Goal: Check status: Check status

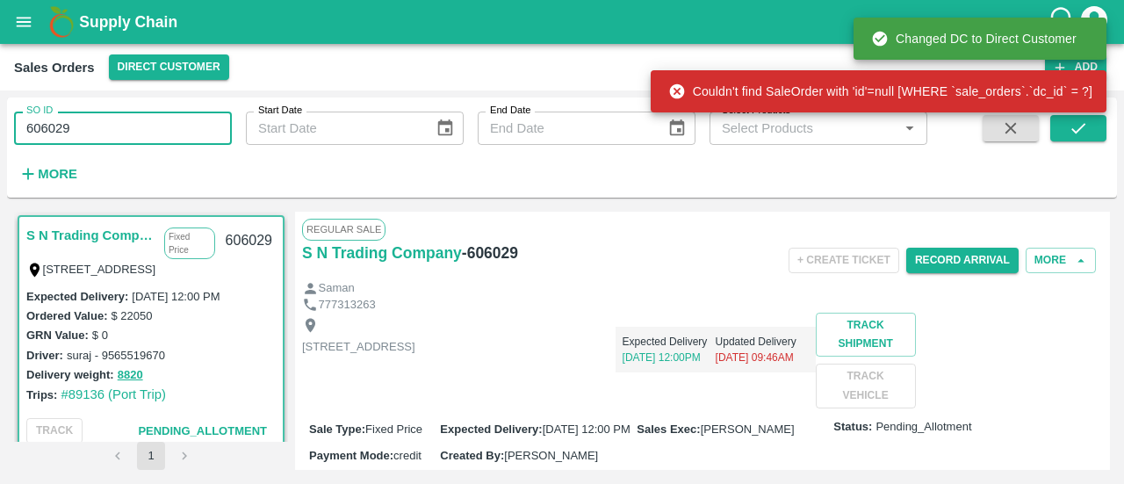
drag, startPoint x: 0, startPoint y: 0, endPoint x: 111, endPoint y: 131, distance: 171.3
click at [111, 131] on input "606029" at bounding box center [123, 128] width 218 height 33
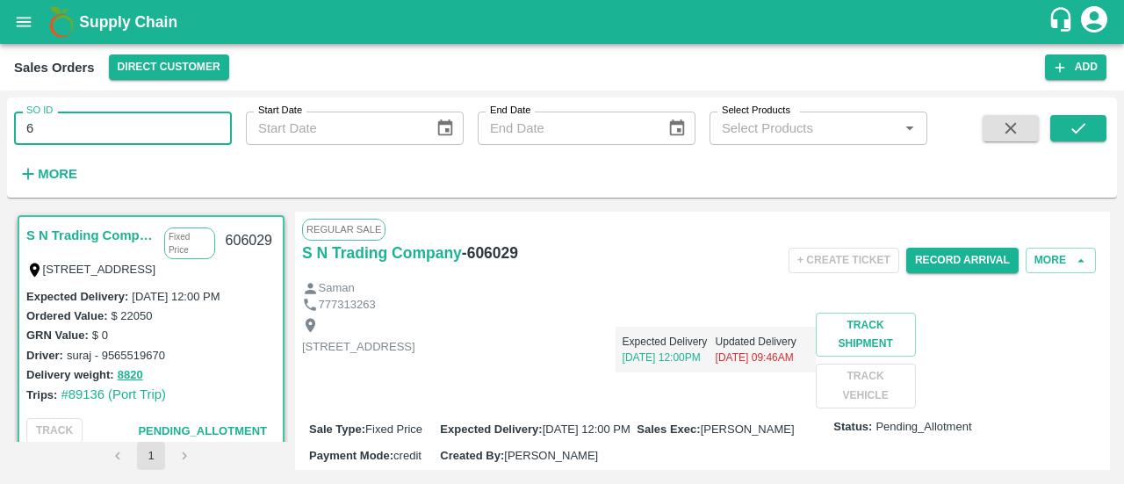
type input "6"
paste input "text"
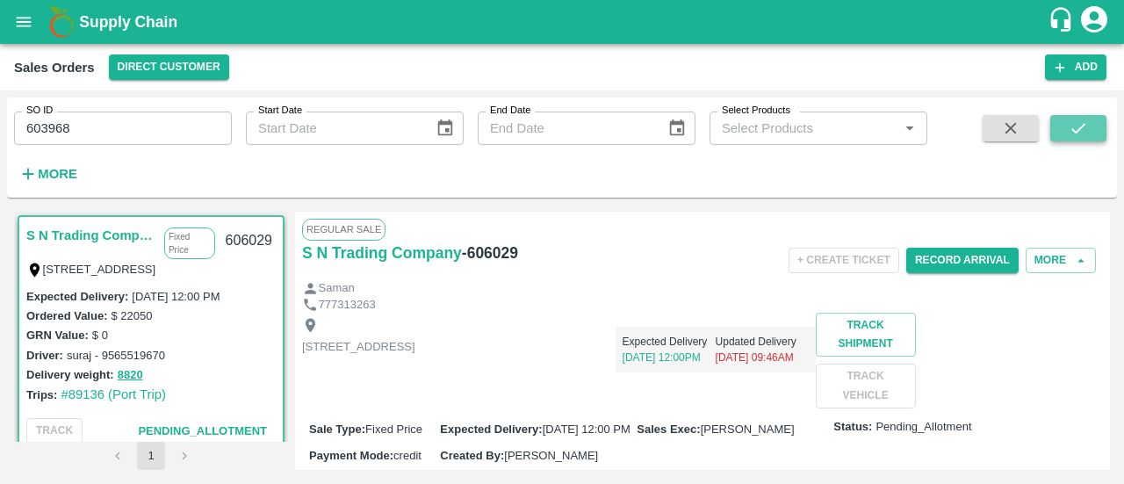
click at [1071, 120] on icon "submit" at bounding box center [1078, 128] width 19 height 19
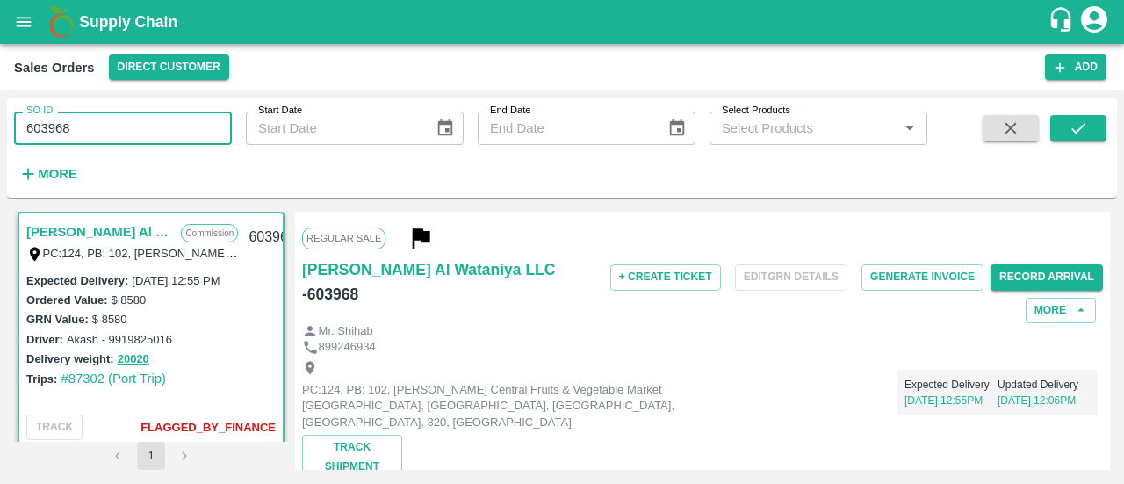
click at [105, 126] on input "603968" at bounding box center [123, 128] width 218 height 33
type input "6"
paste input "text"
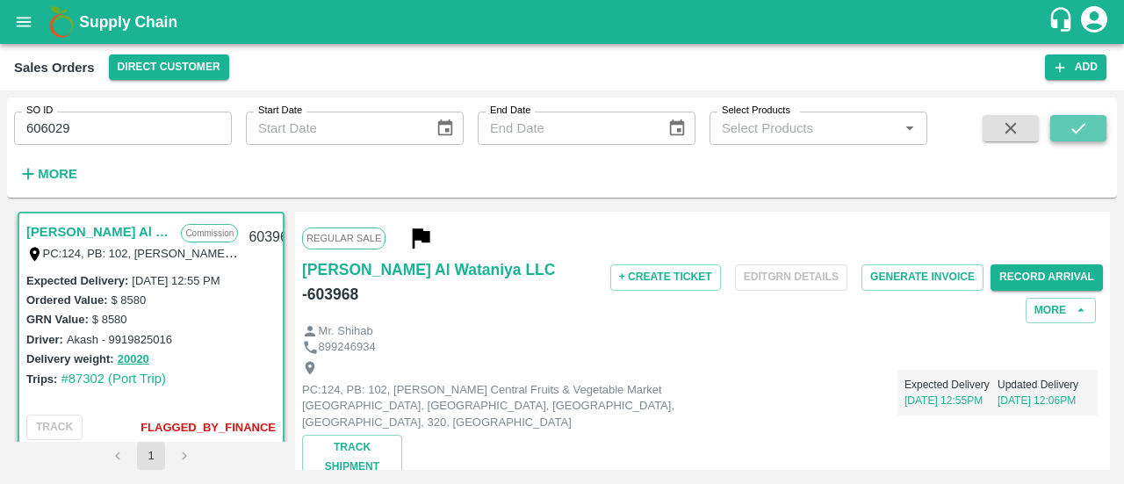
click at [1071, 134] on icon "submit" at bounding box center [1078, 128] width 19 height 19
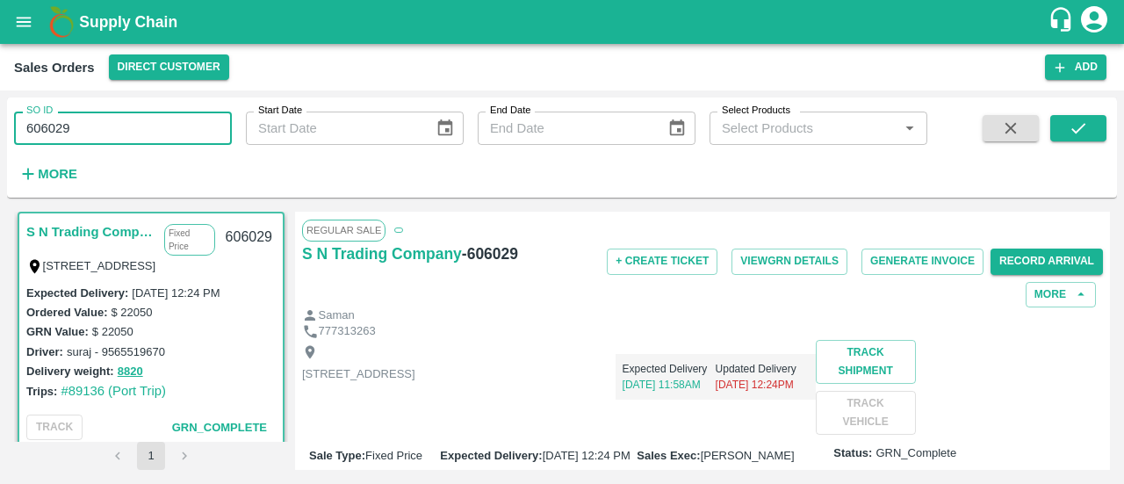
click at [87, 124] on input "606029" at bounding box center [123, 128] width 218 height 33
type input "6"
paste input "text"
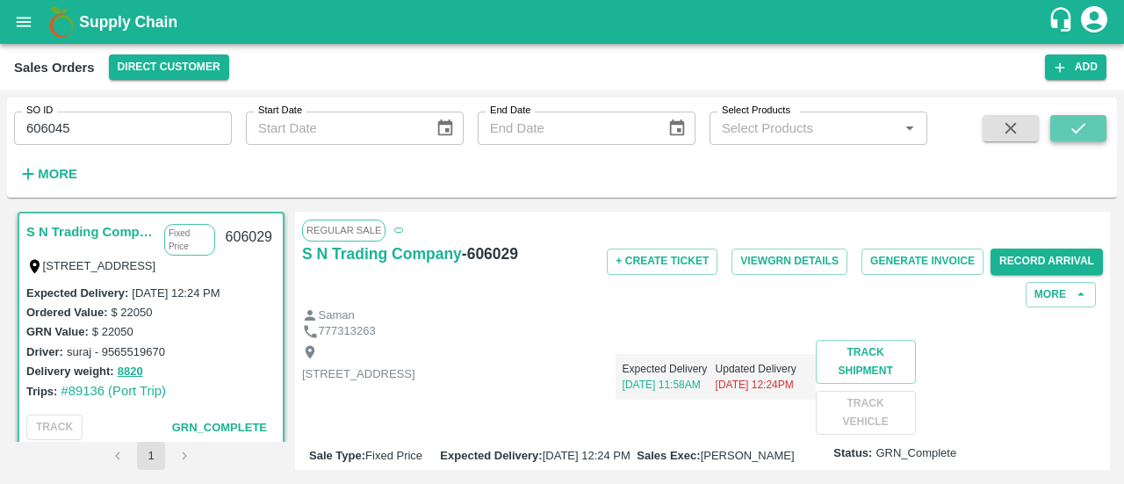
click at [1066, 133] on button "submit" at bounding box center [1078, 128] width 56 height 26
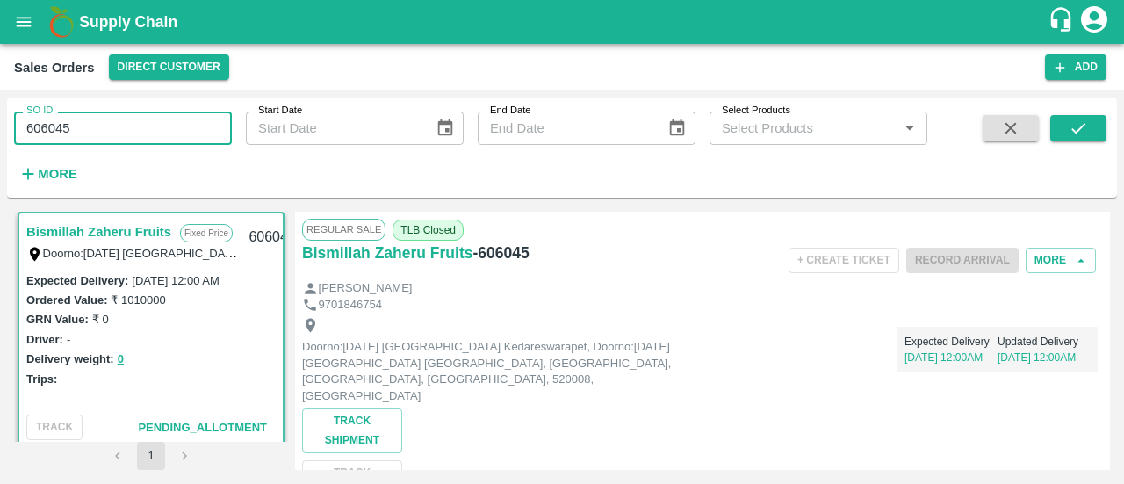
click at [176, 122] on input "606045" at bounding box center [123, 128] width 218 height 33
type input "6"
paste input "text"
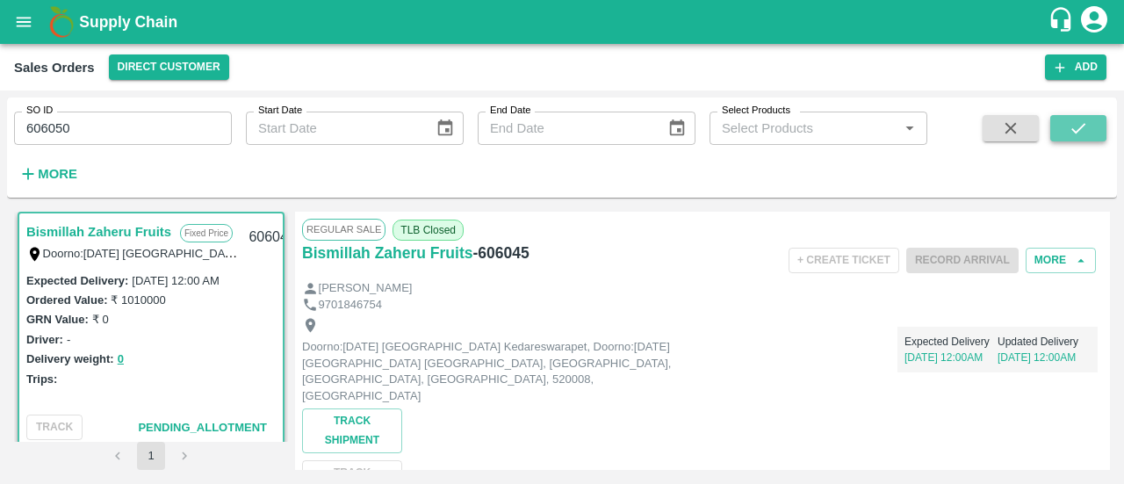
click at [1065, 134] on button "submit" at bounding box center [1078, 128] width 56 height 26
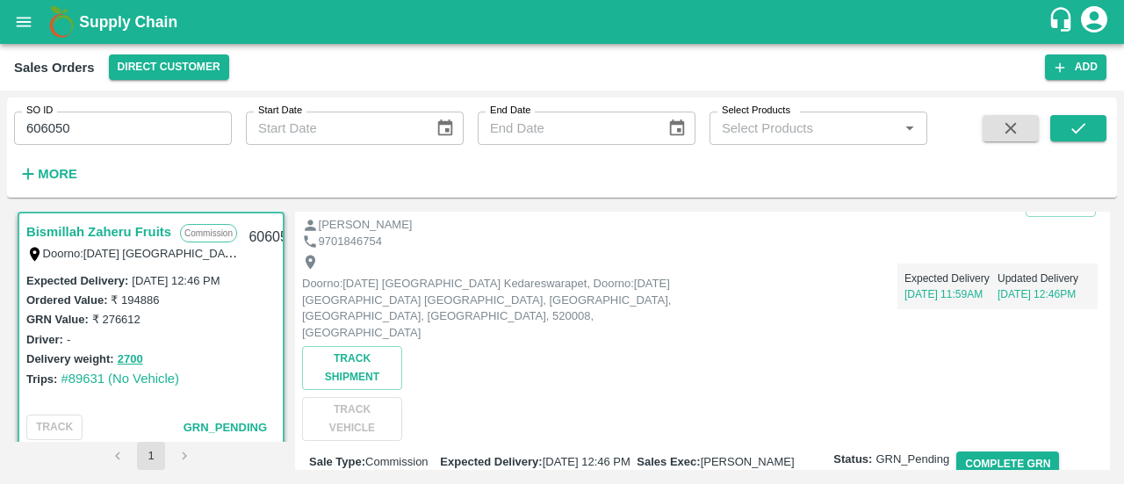
scroll to position [90, 0]
click at [155, 126] on input "606050" at bounding box center [123, 128] width 218 height 33
type input "6"
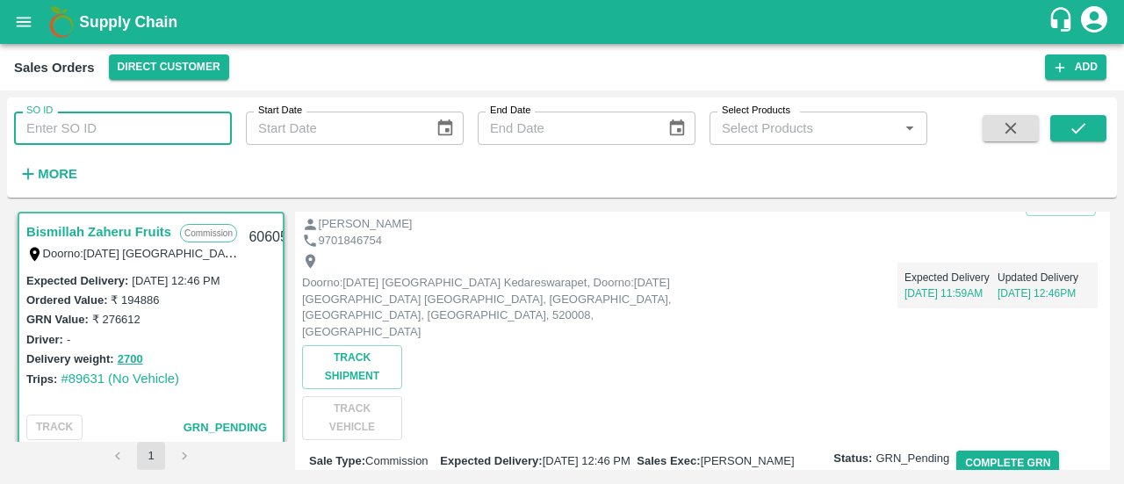
paste input "text"
type input "603968"
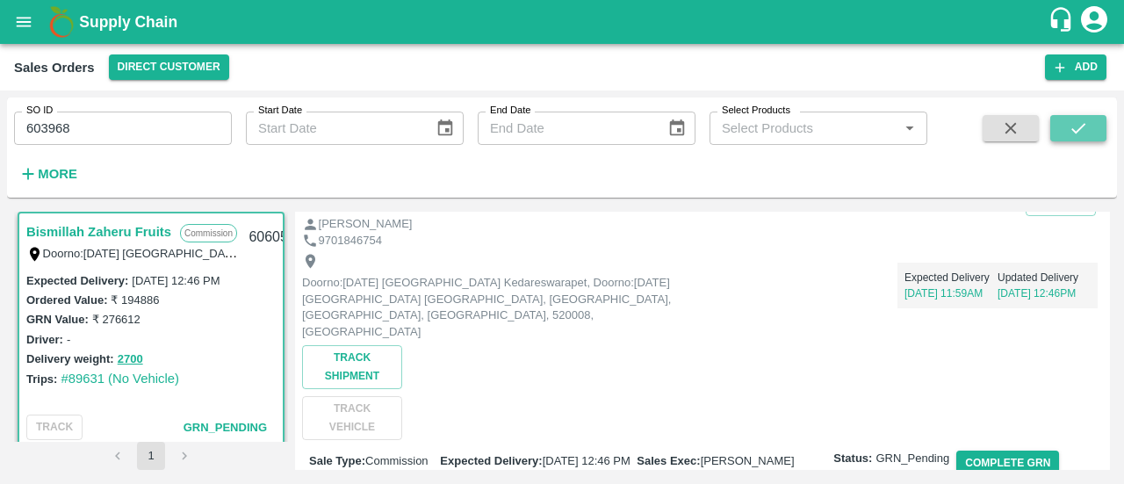
click at [1093, 122] on button "submit" at bounding box center [1078, 128] width 56 height 26
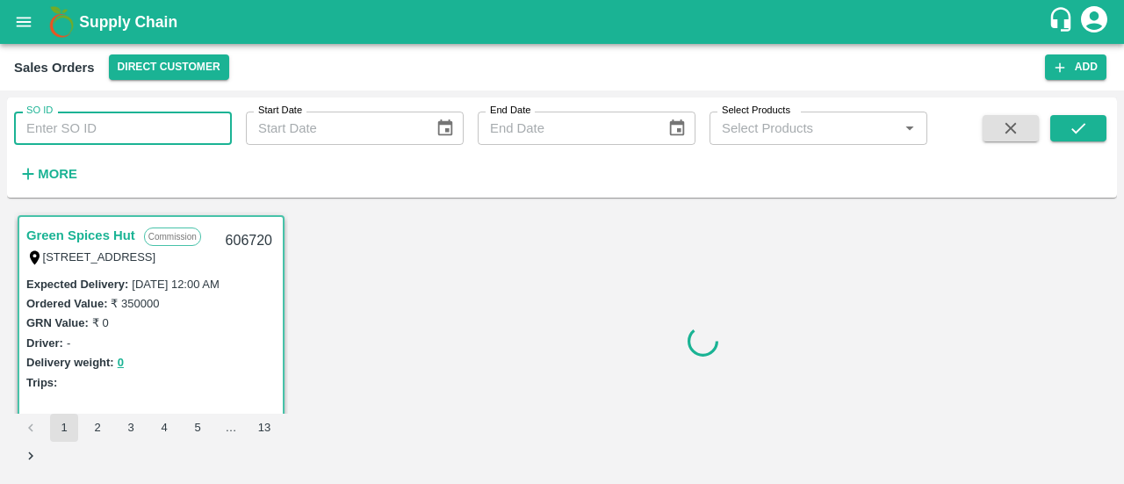
click at [162, 140] on input "SO ID" at bounding box center [123, 128] width 218 height 33
paste input "603968"
type input "603968"
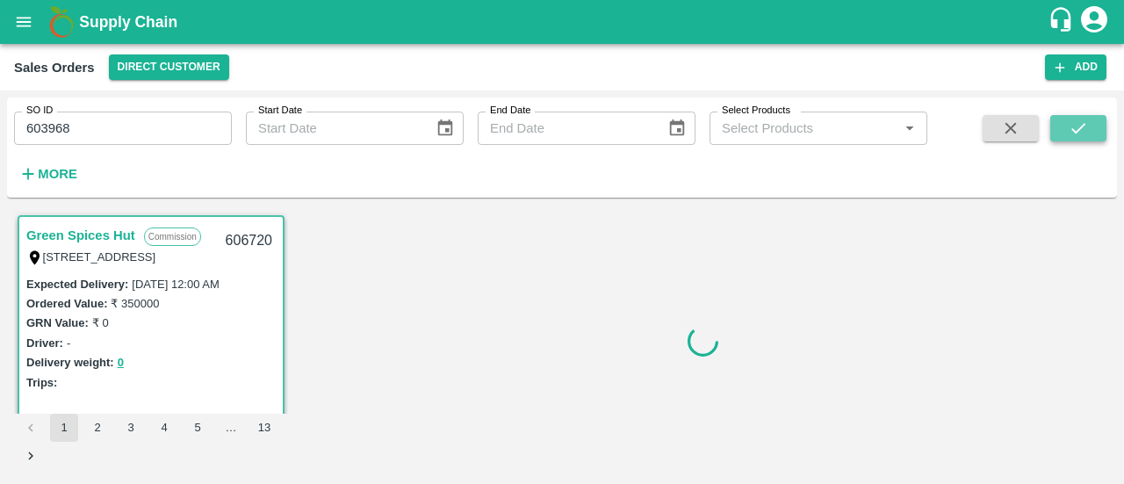
click at [1084, 125] on icon "submit" at bounding box center [1078, 128] width 14 height 11
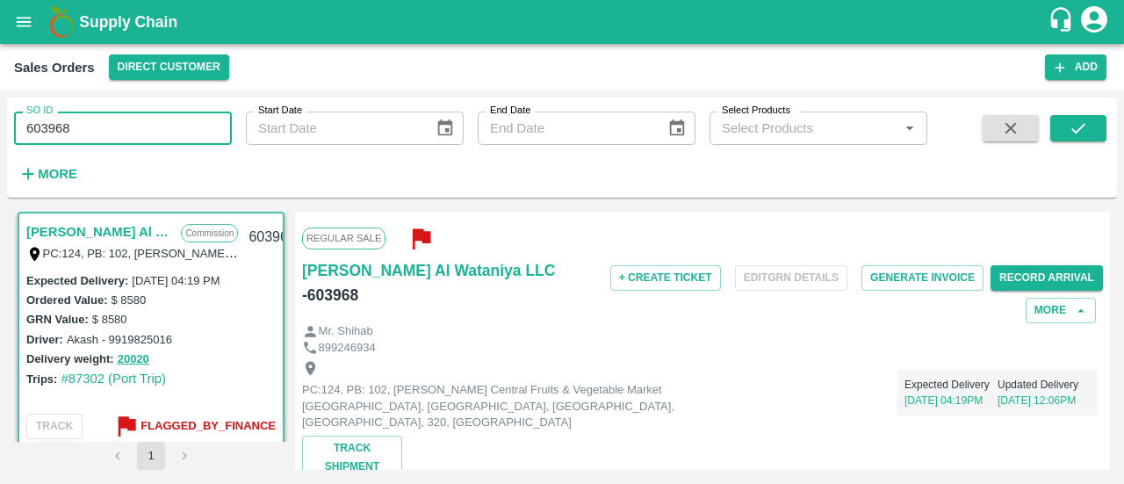
click at [170, 130] on input "603968" at bounding box center [123, 128] width 218 height 33
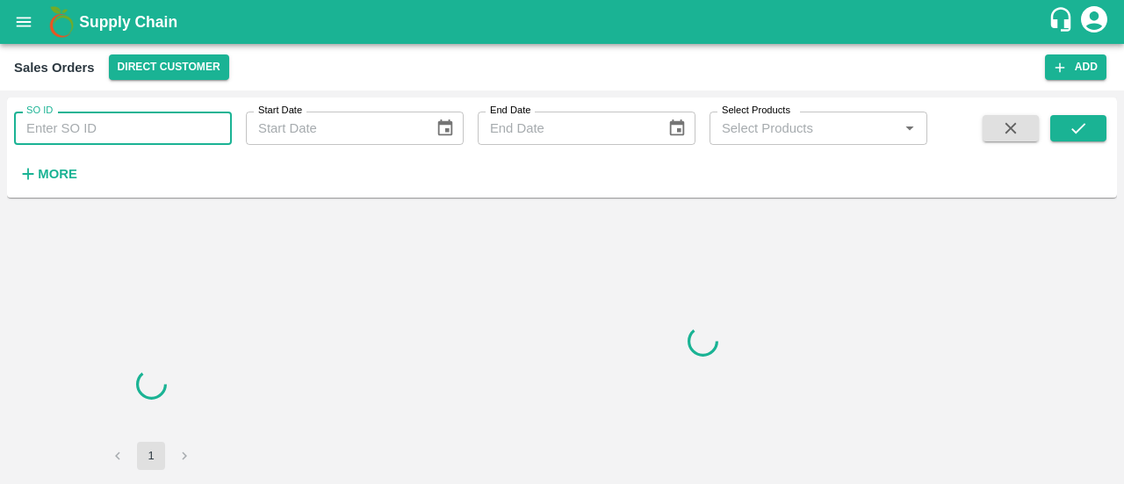
click at [101, 132] on input "SO ID" at bounding box center [123, 128] width 218 height 33
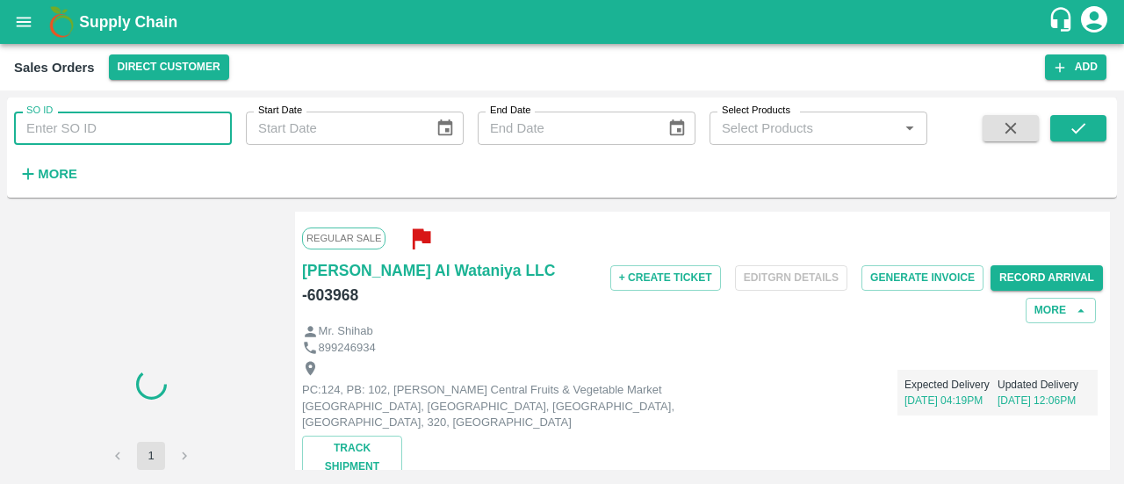
paste input "606029"
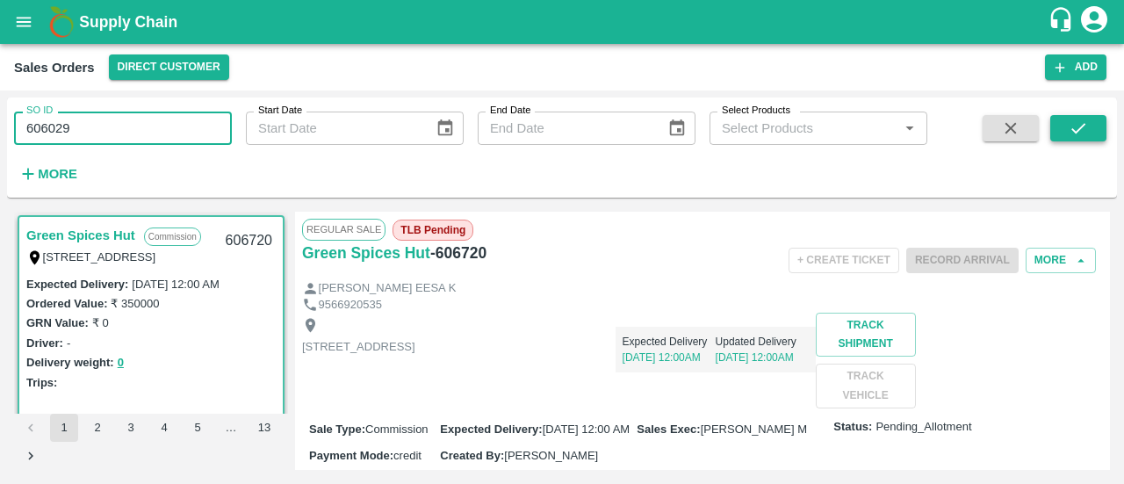
type input "606029"
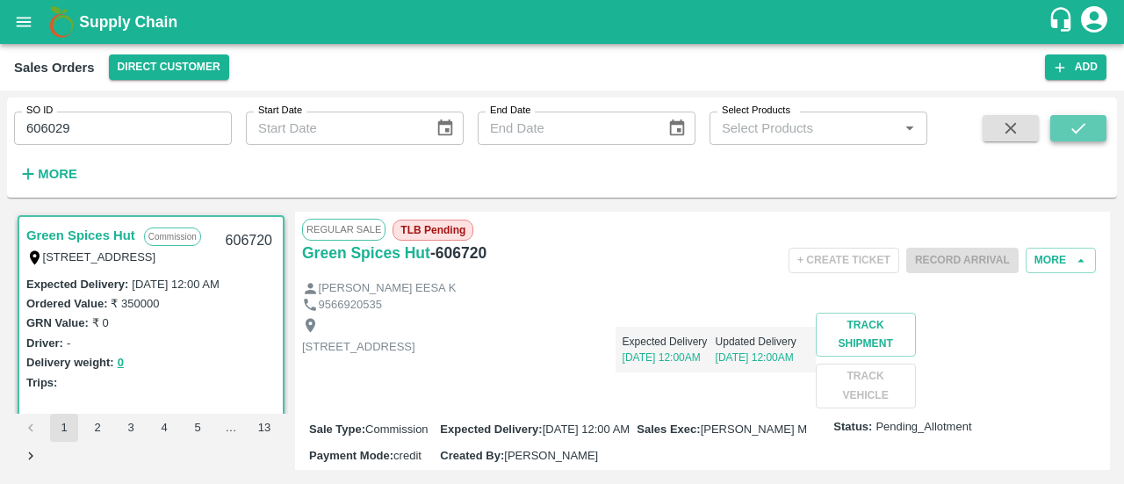
click at [1054, 126] on button "submit" at bounding box center [1078, 128] width 56 height 26
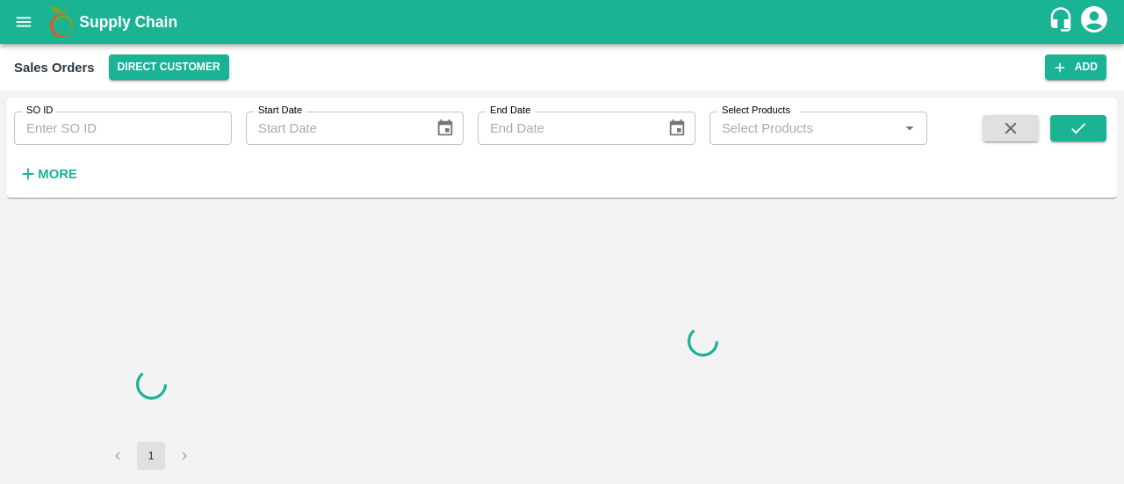
click at [97, 127] on input "SO ID" at bounding box center [123, 128] width 218 height 33
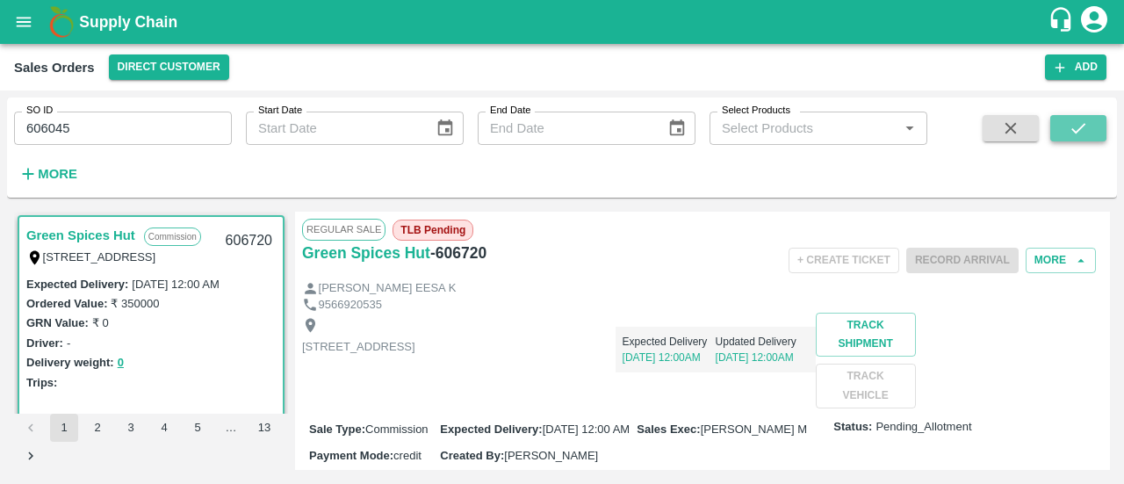
click at [1089, 121] on button "submit" at bounding box center [1078, 128] width 56 height 26
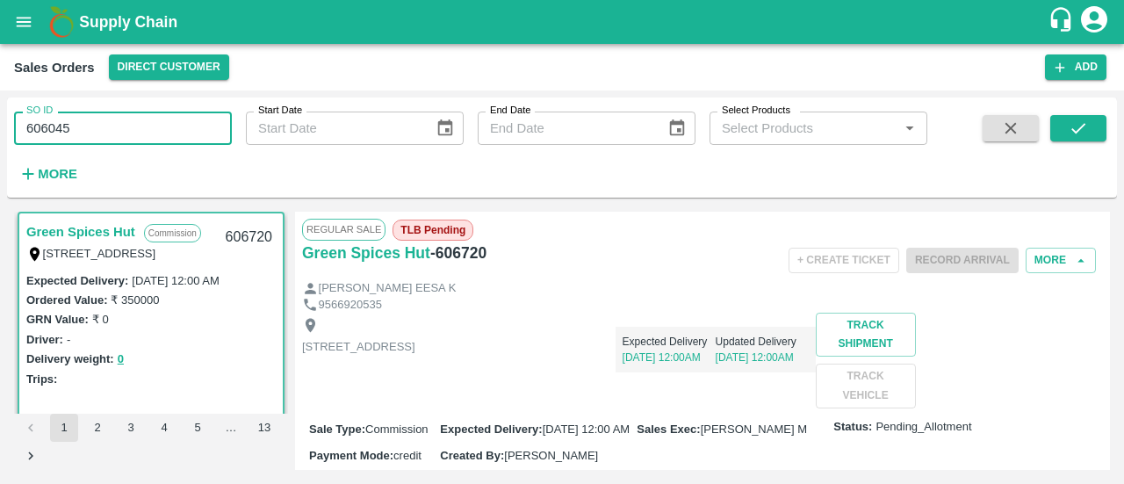
click at [151, 120] on input "606045" at bounding box center [123, 128] width 218 height 33
type input "606045"
click at [1076, 128] on icon "submit" at bounding box center [1078, 128] width 19 height 19
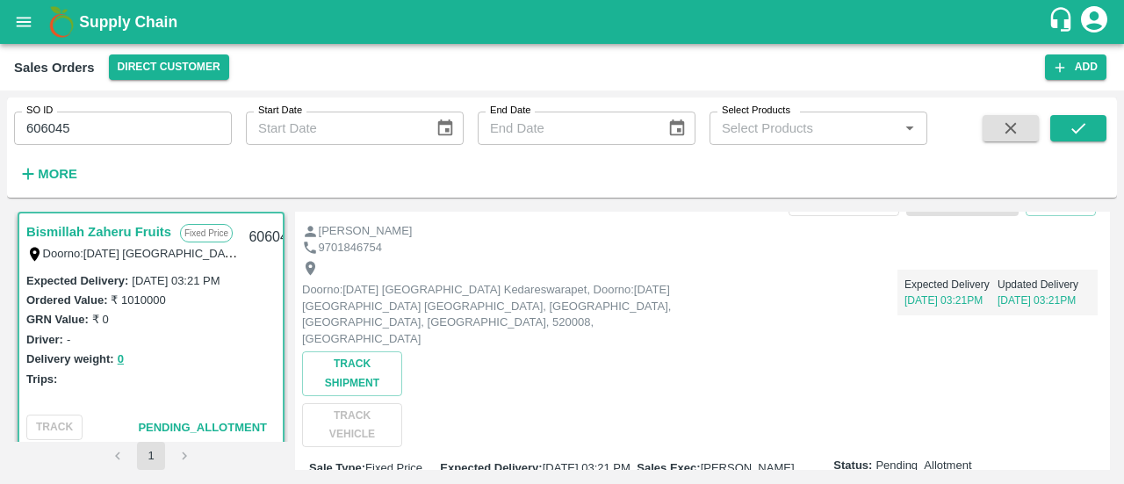
scroll to position [59, 0]
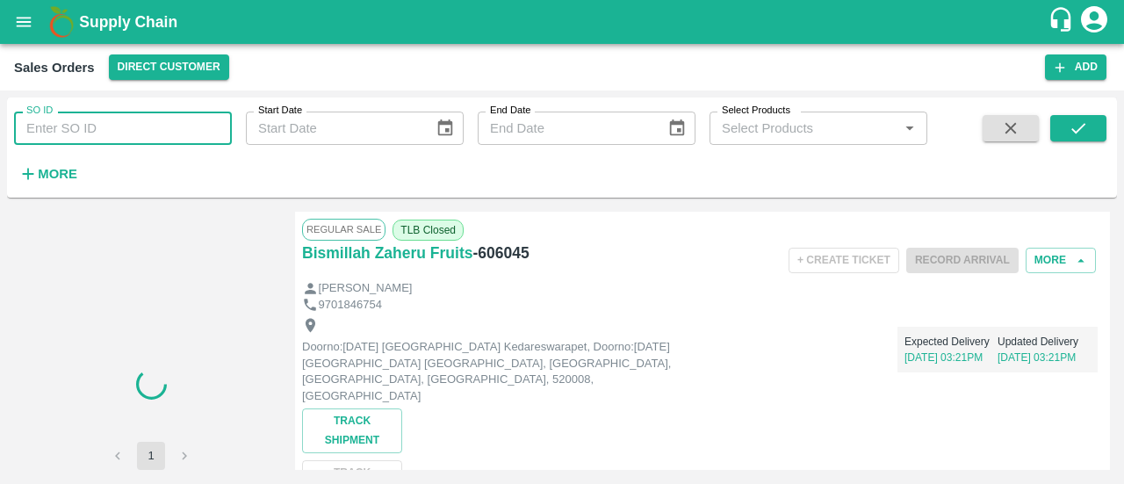
click at [126, 123] on input "SO ID" at bounding box center [123, 128] width 218 height 33
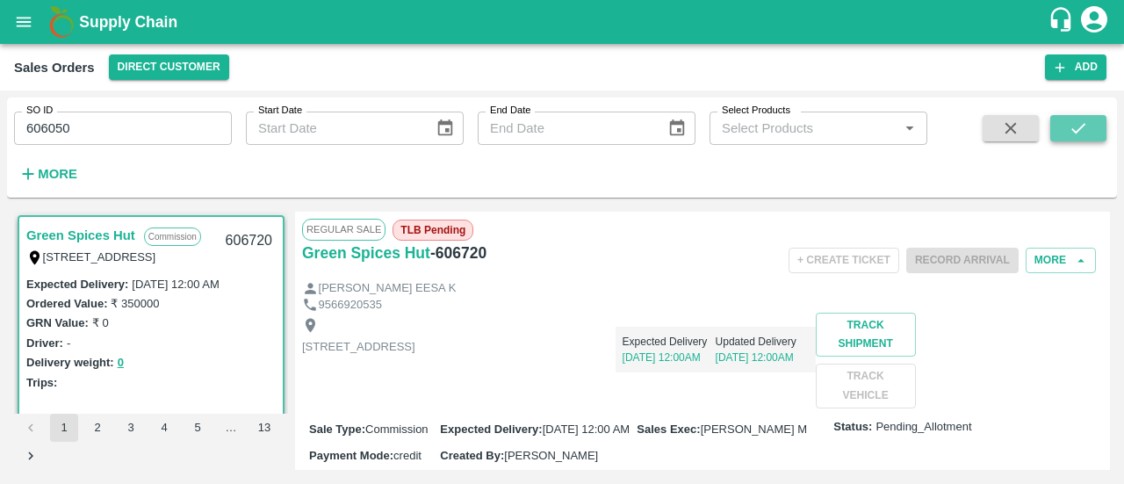
click at [1078, 131] on icon "submit" at bounding box center [1078, 128] width 14 height 11
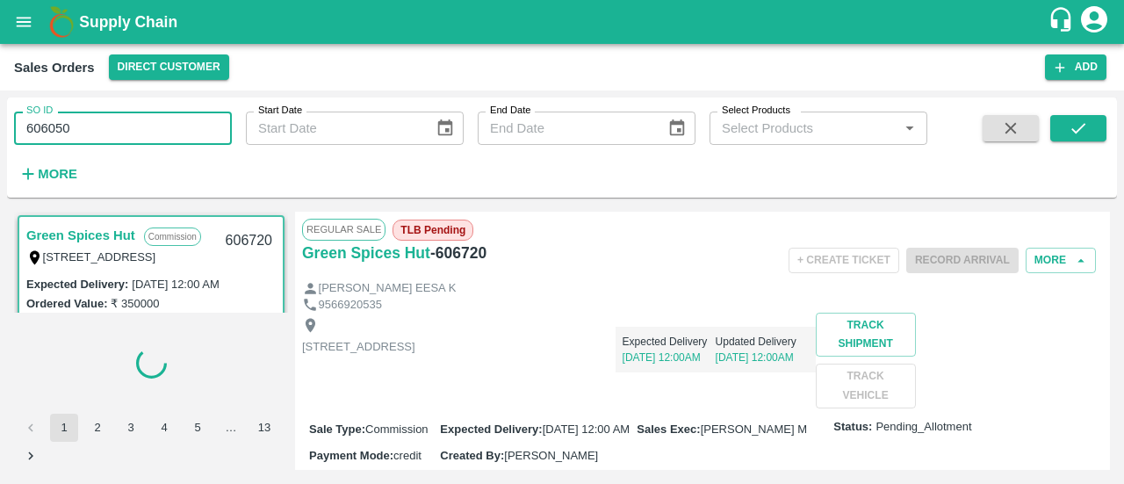
click at [131, 126] on input "606050" at bounding box center [123, 128] width 218 height 33
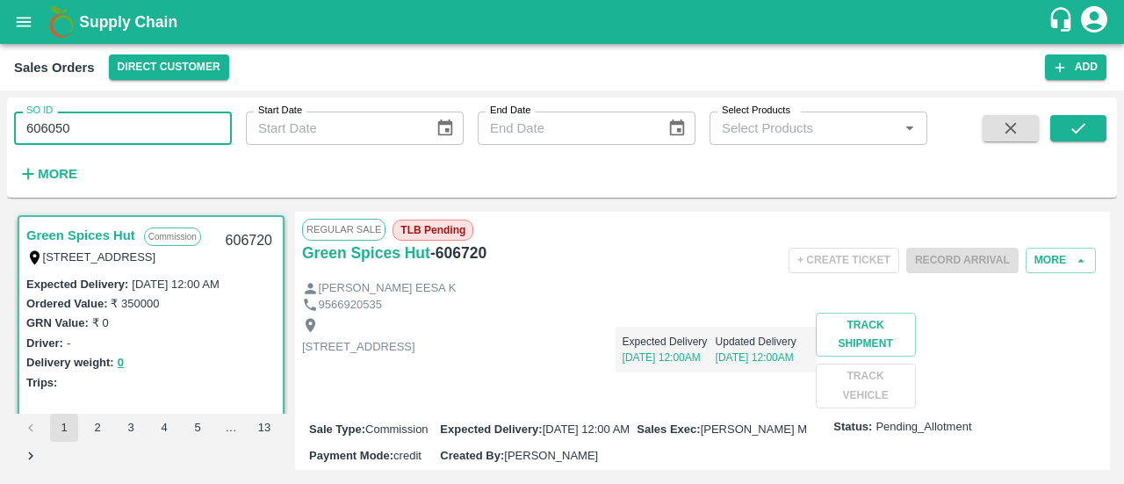
scroll to position [4, 0]
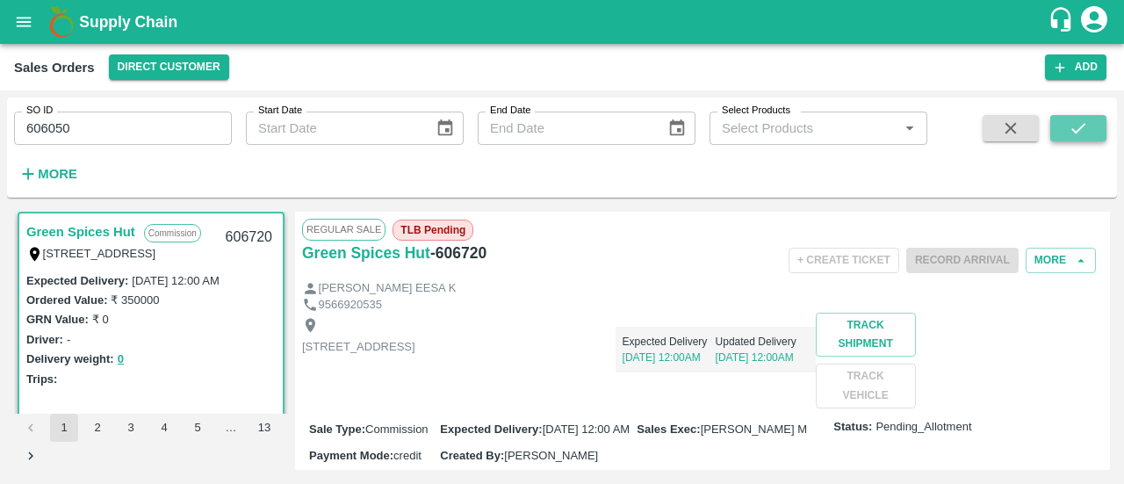
click at [1069, 128] on icon "submit" at bounding box center [1078, 128] width 19 height 19
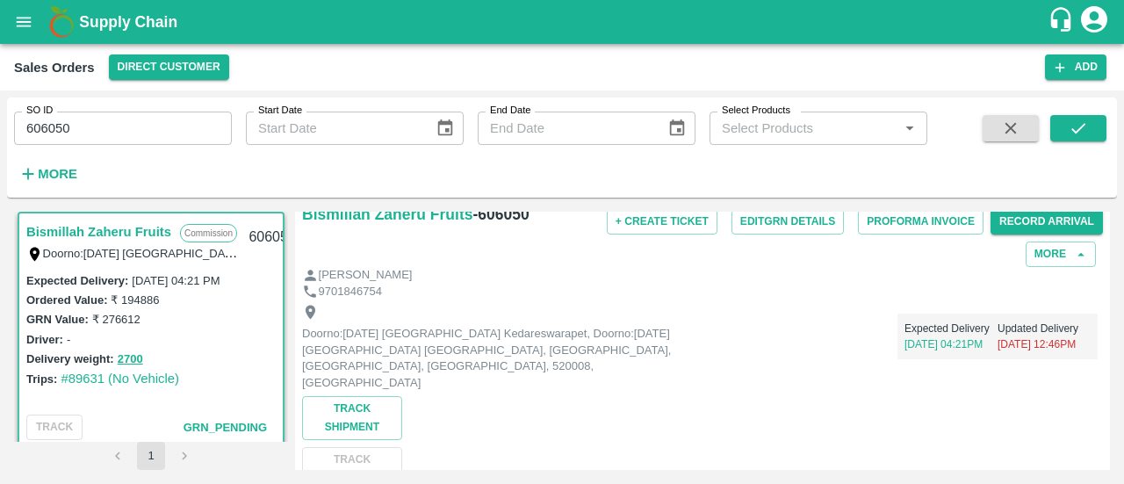
scroll to position [40, 0]
click at [100, 127] on input "606050" at bounding box center [123, 128] width 218 height 33
type input "6"
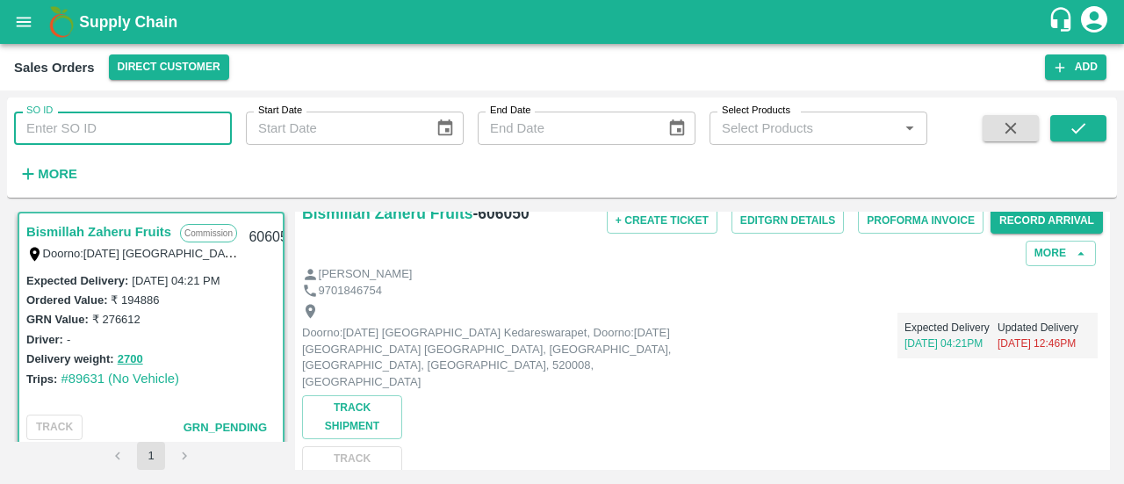
paste input "text"
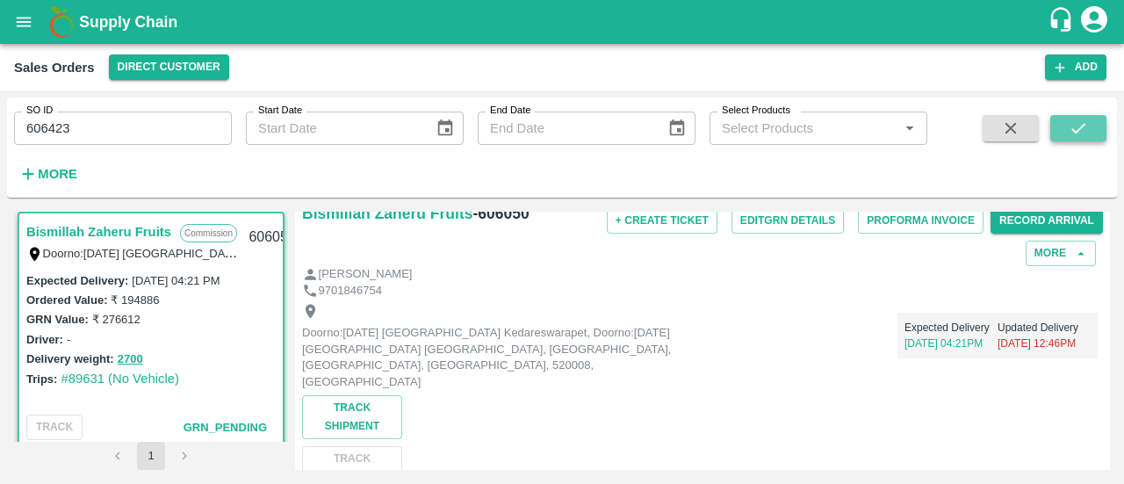
click at [1072, 138] on button "submit" at bounding box center [1078, 128] width 56 height 26
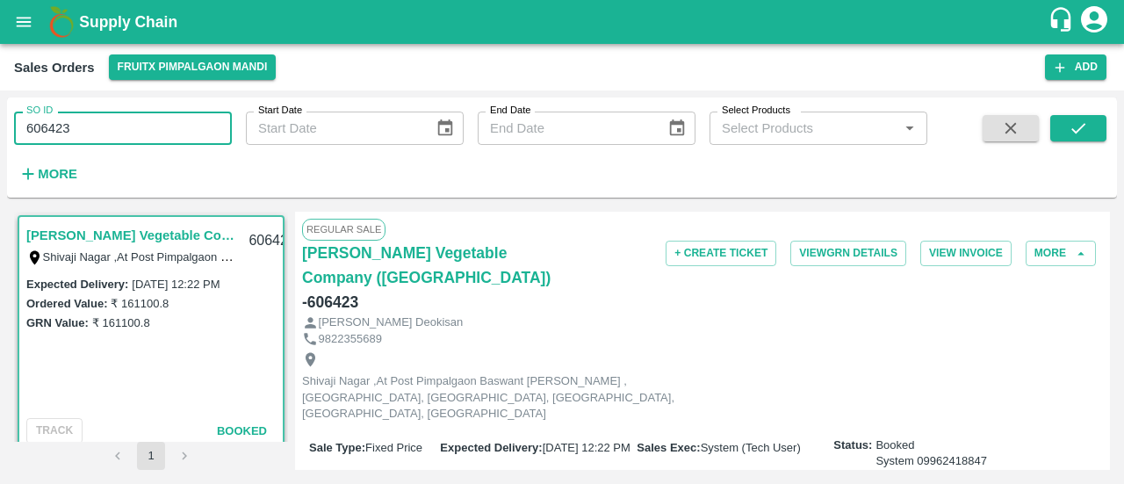
click at [130, 133] on input "606423" at bounding box center [123, 128] width 218 height 33
type input "6"
paste input "text"
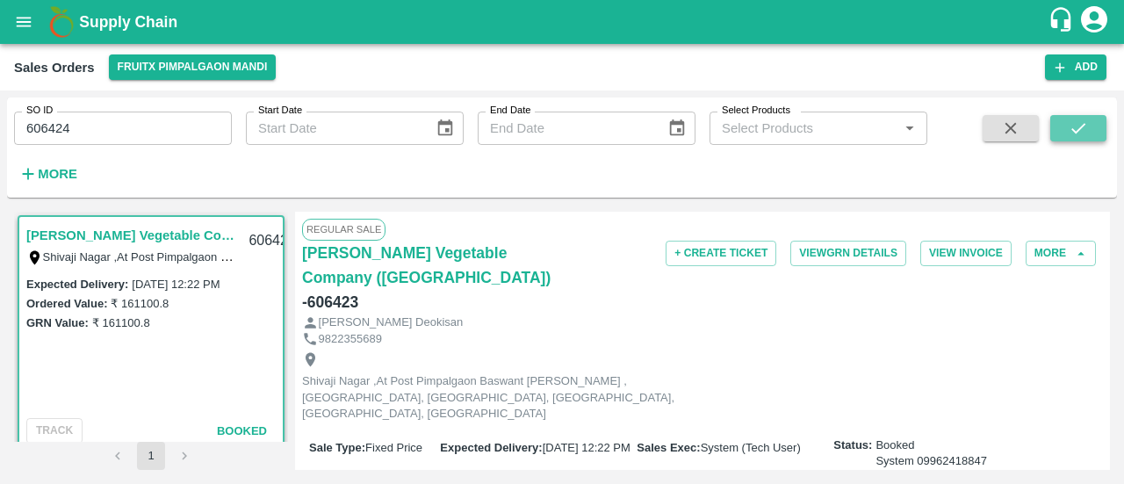
click at [1105, 126] on button "submit" at bounding box center [1078, 128] width 56 height 26
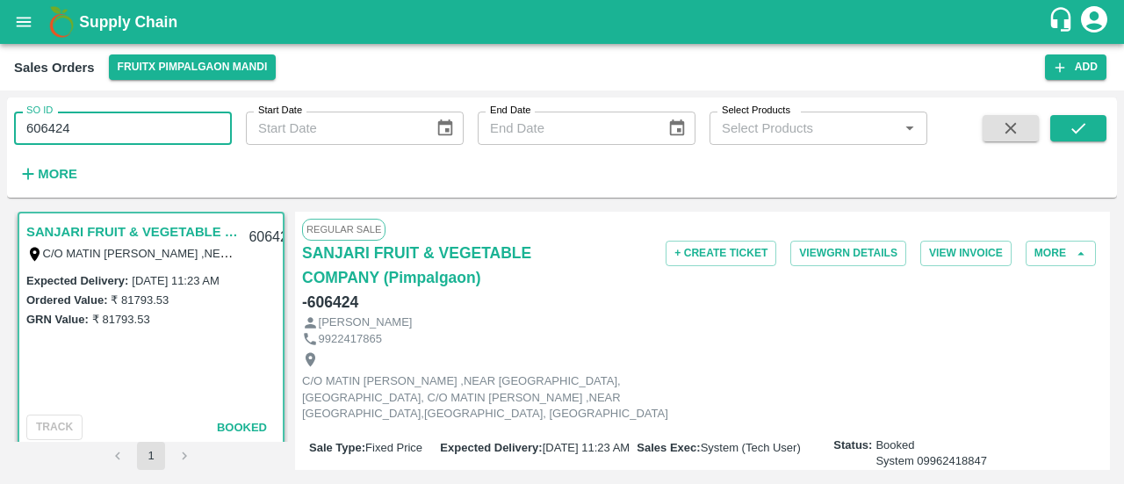
click at [132, 140] on input "606424" at bounding box center [123, 128] width 218 height 33
type input "6"
paste input "text"
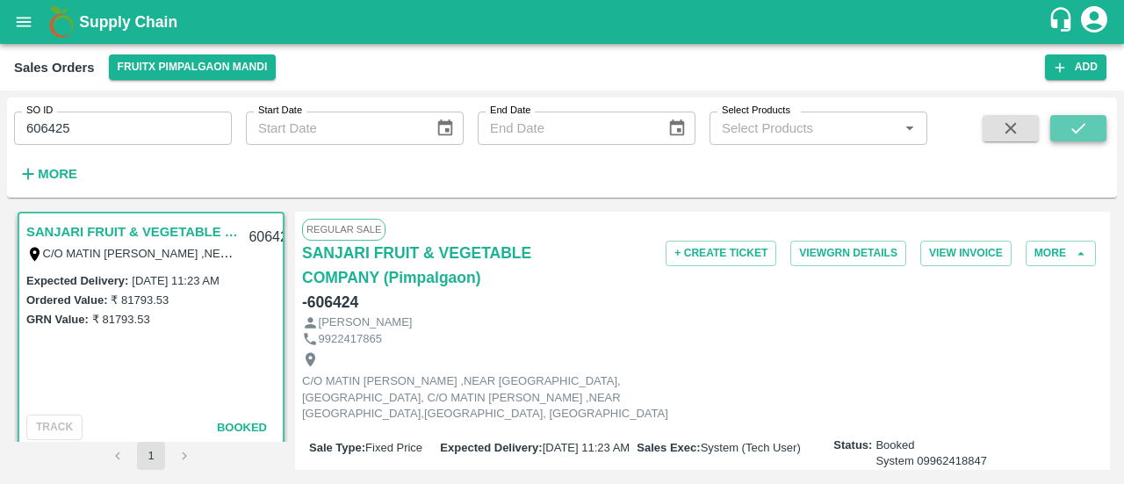
click at [1090, 126] on button "submit" at bounding box center [1078, 128] width 56 height 26
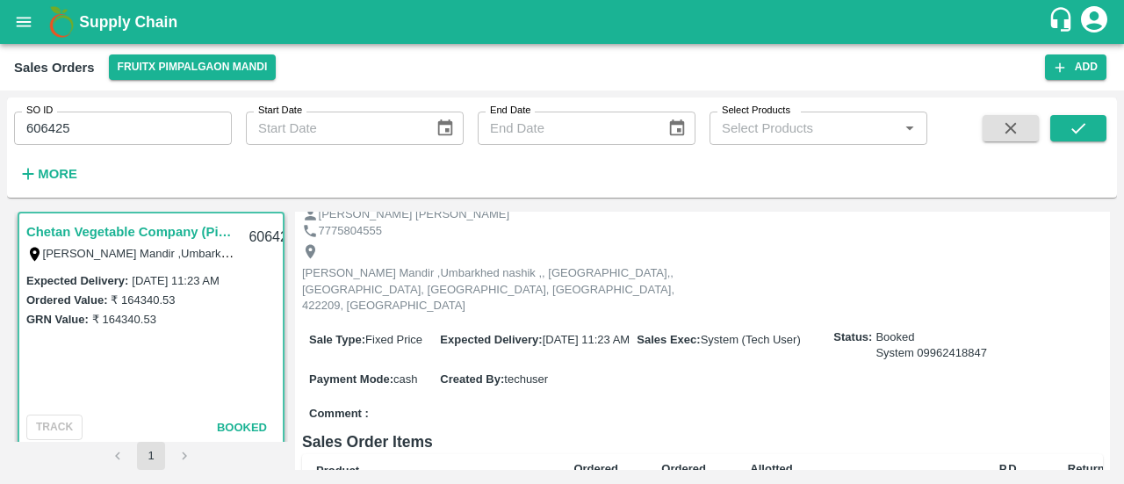
scroll to position [109, 0]
click at [207, 134] on input "606425" at bounding box center [123, 128] width 218 height 33
type input "6"
paste input "text"
type input "606426"
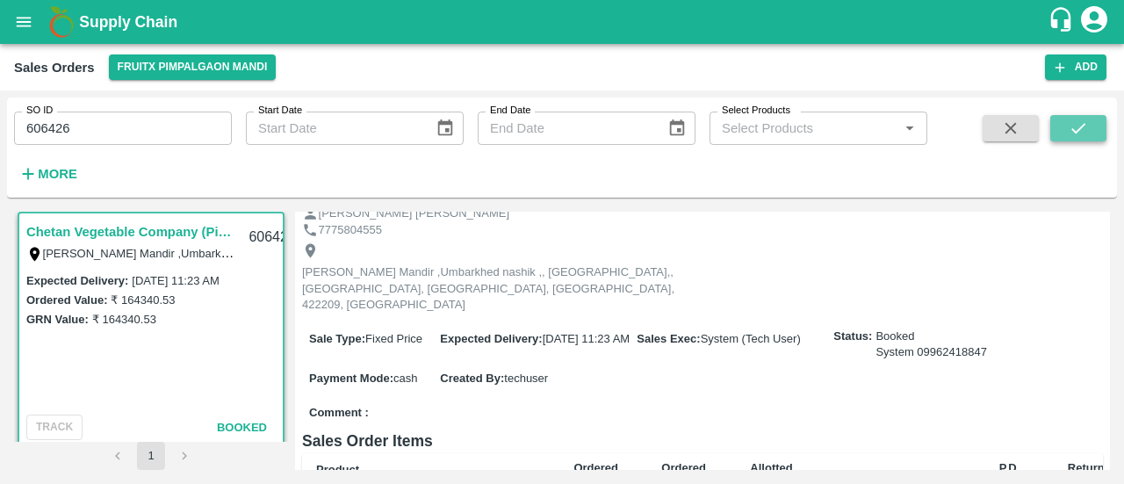
click at [1075, 123] on icon "submit" at bounding box center [1078, 128] width 19 height 19
